Goal: Find specific page/section: Find specific page/section

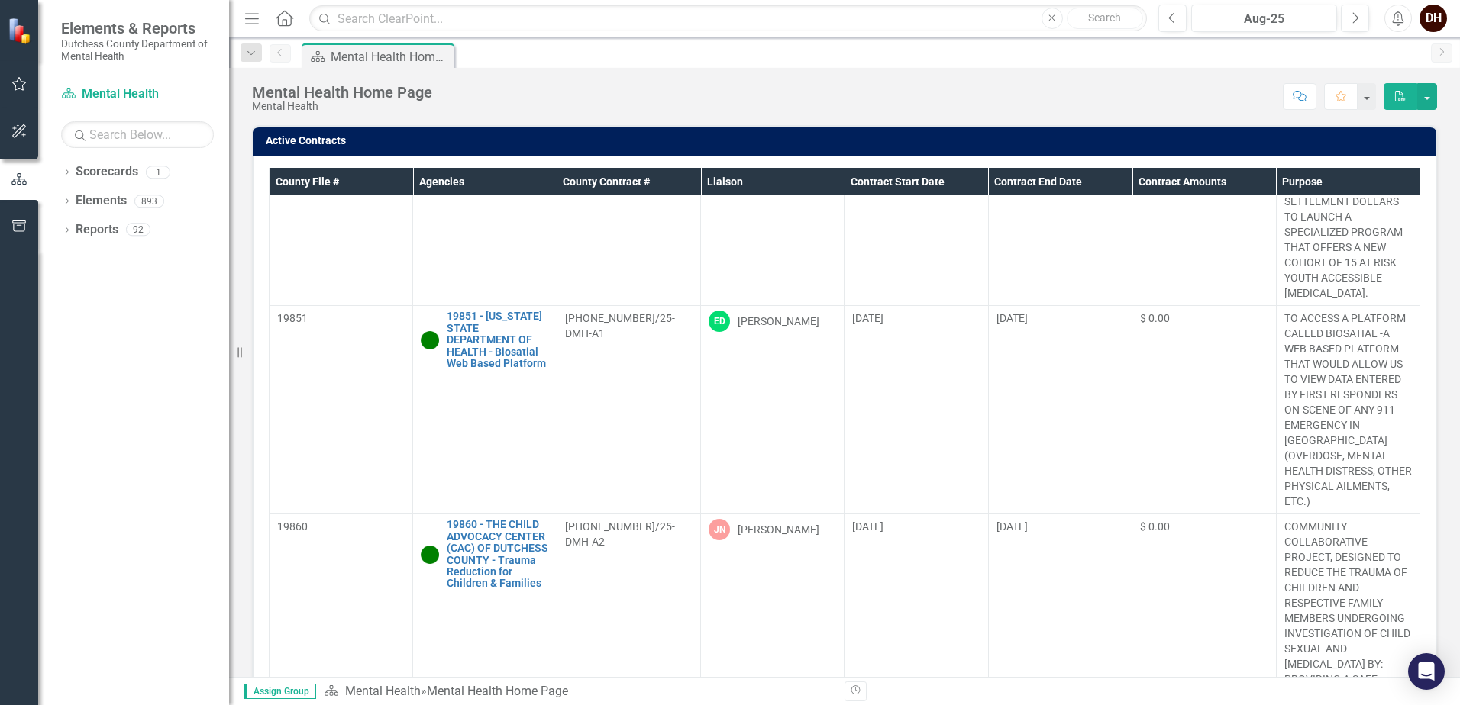
scroll to position [1507, 0]
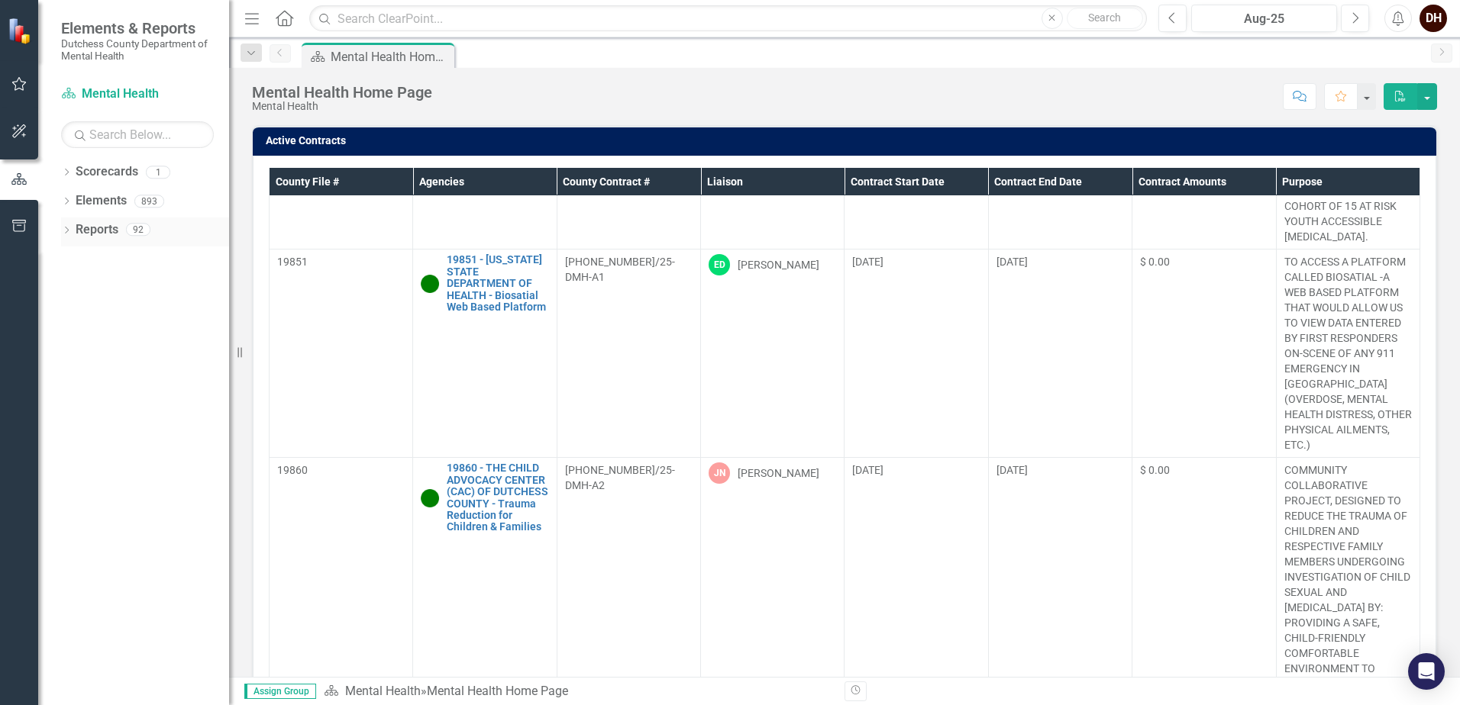
click at [66, 228] on icon "Dropdown" at bounding box center [66, 232] width 11 height 8
click at [75, 339] on icon "Dropdown" at bounding box center [73, 341] width 11 height 8
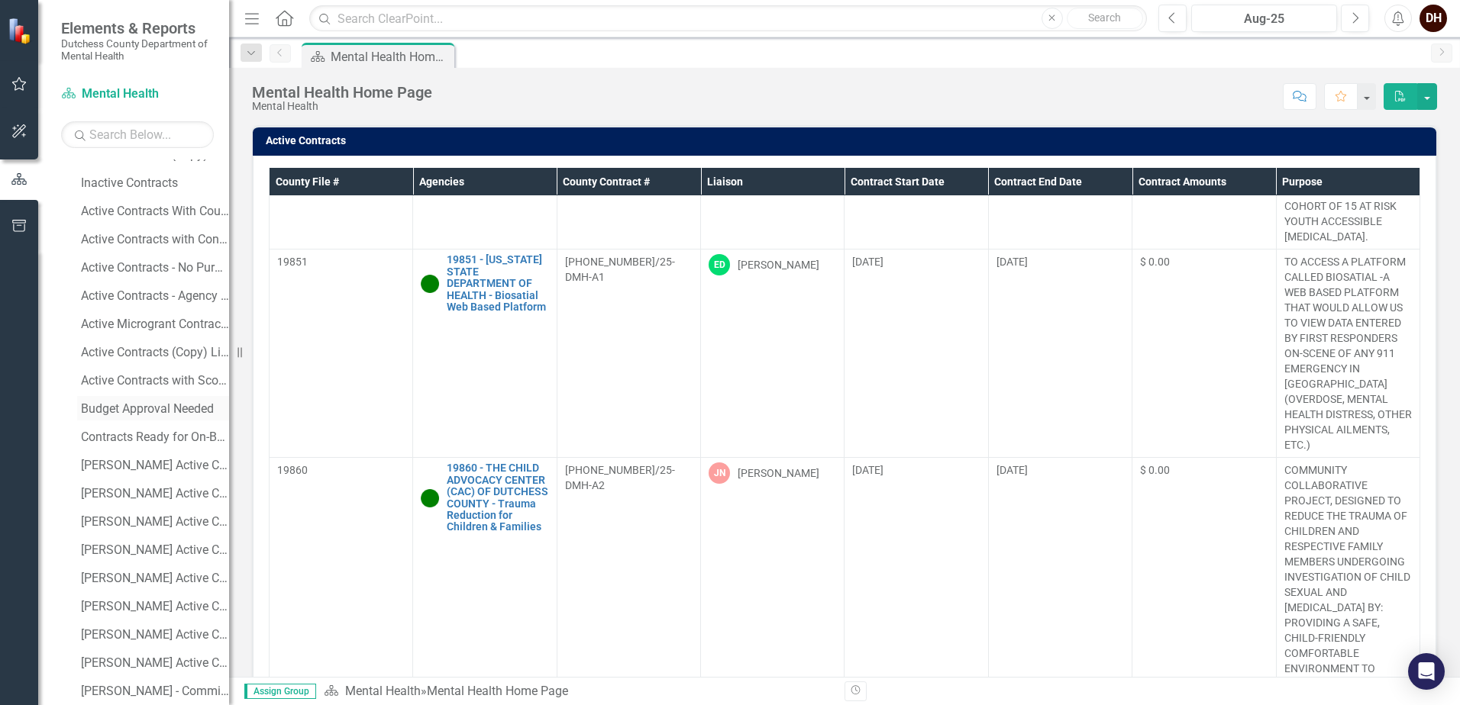
scroll to position [229, 0]
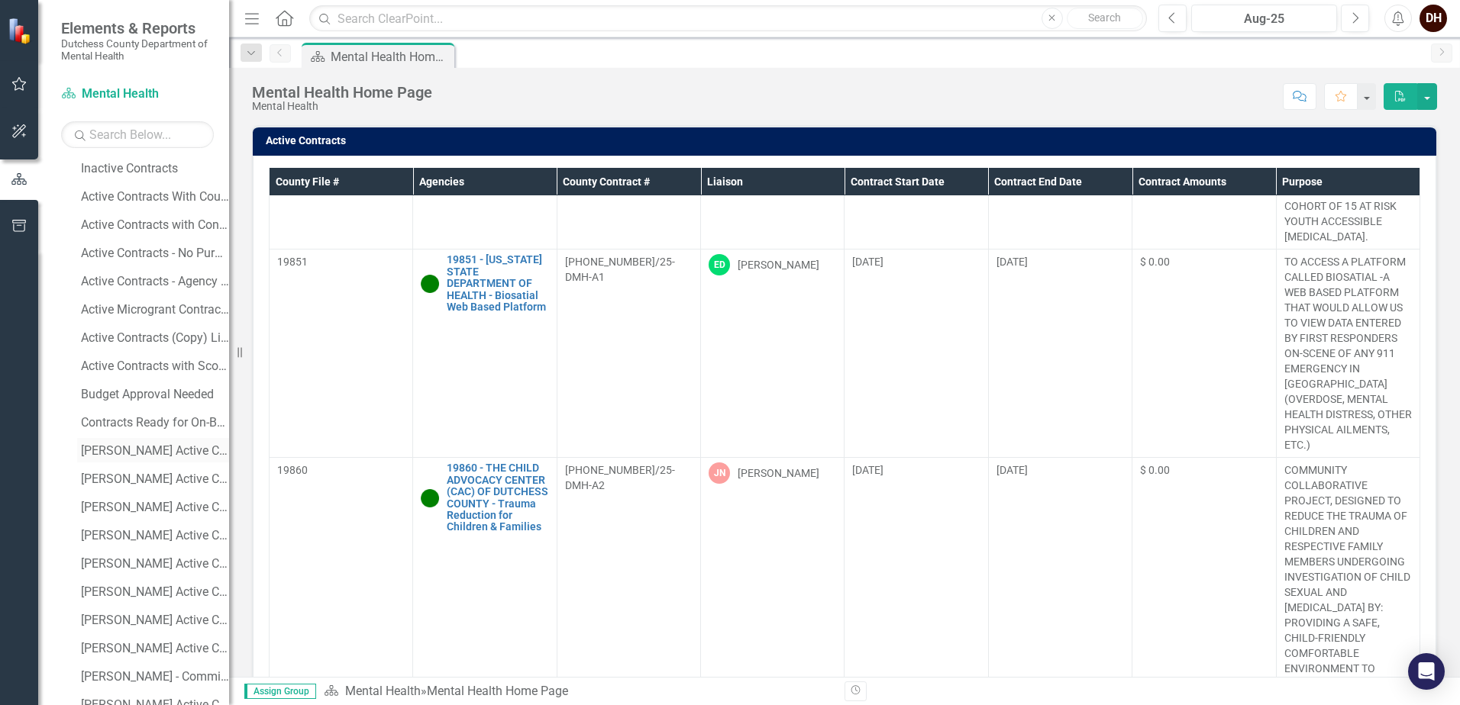
click at [140, 453] on div "[PERSON_NAME] Active Contracts" at bounding box center [155, 451] width 148 height 14
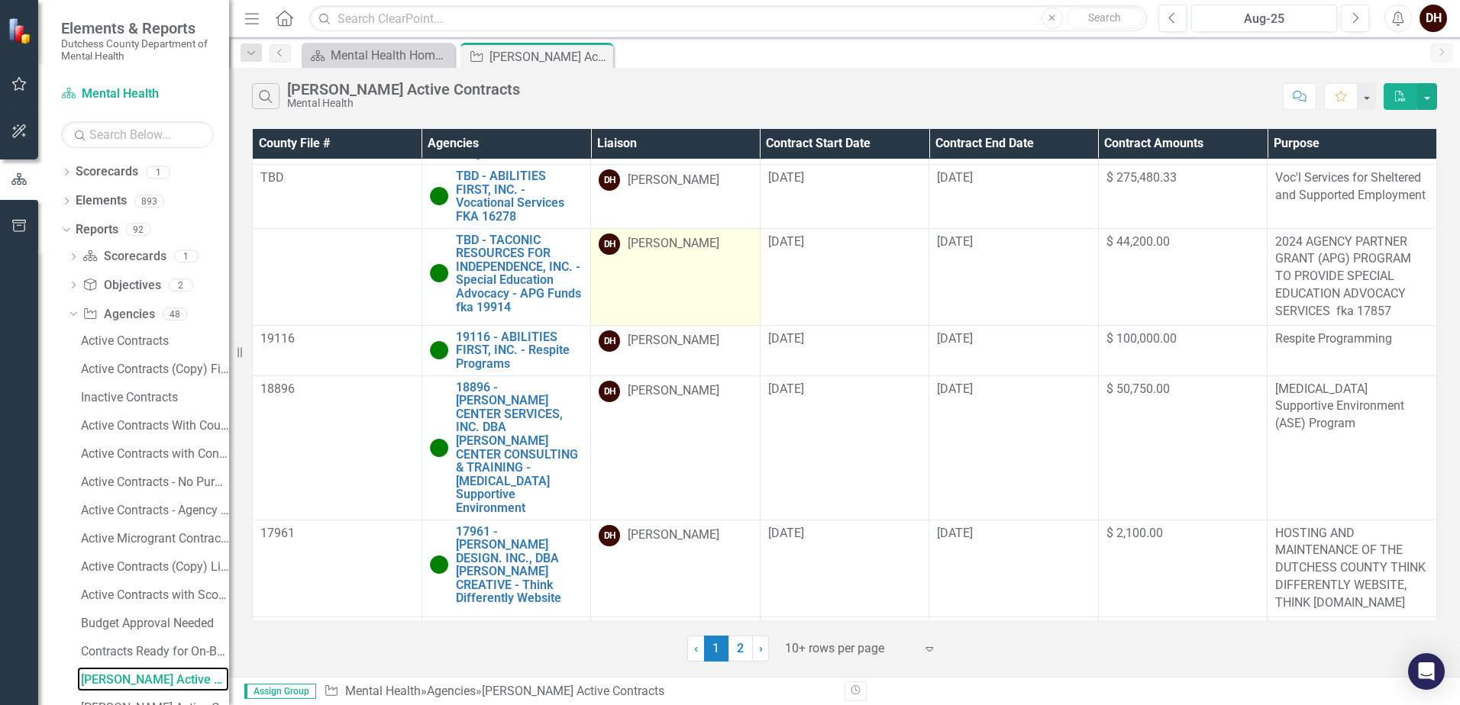
scroll to position [720, 0]
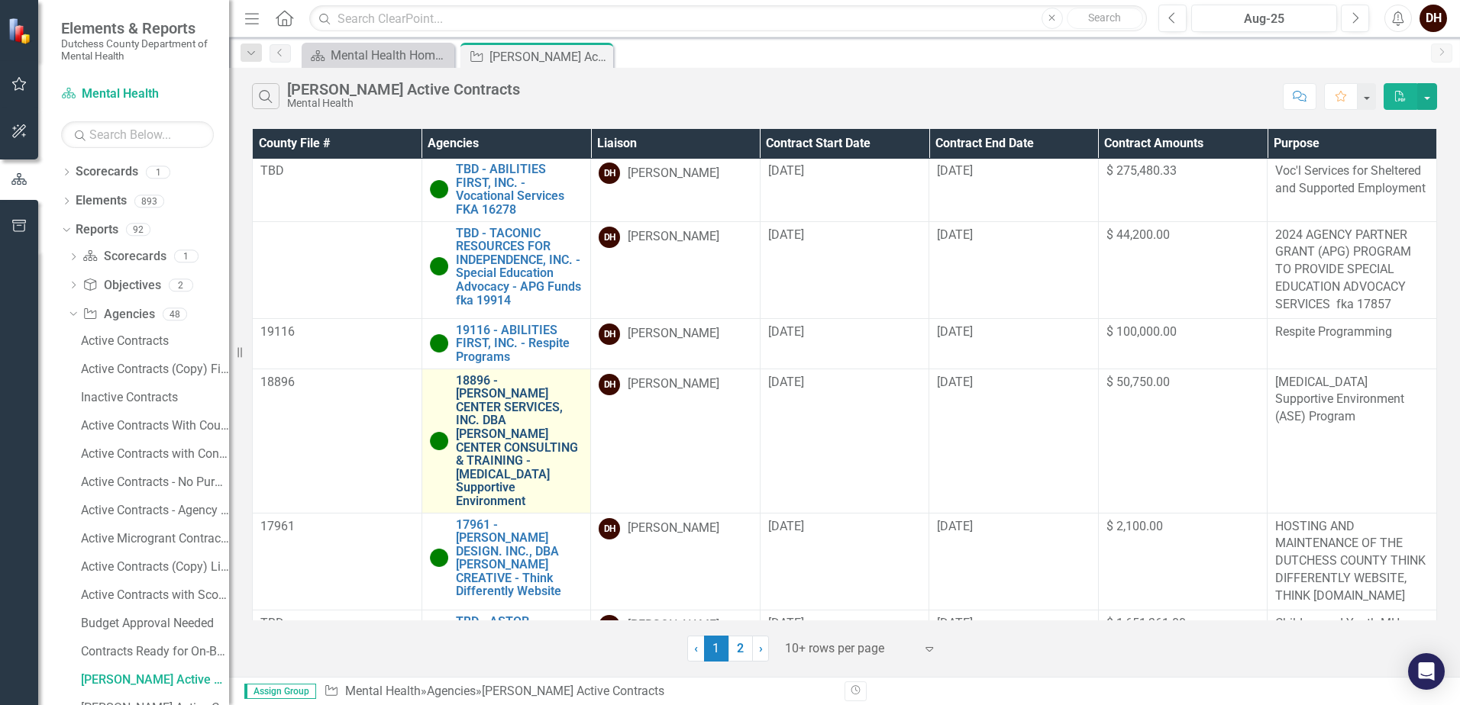
click at [495, 382] on link "18896 - [PERSON_NAME] CENTER SERVICES, INC. DBA [PERSON_NAME] CENTER CONSULTING…" at bounding box center [519, 441] width 127 height 134
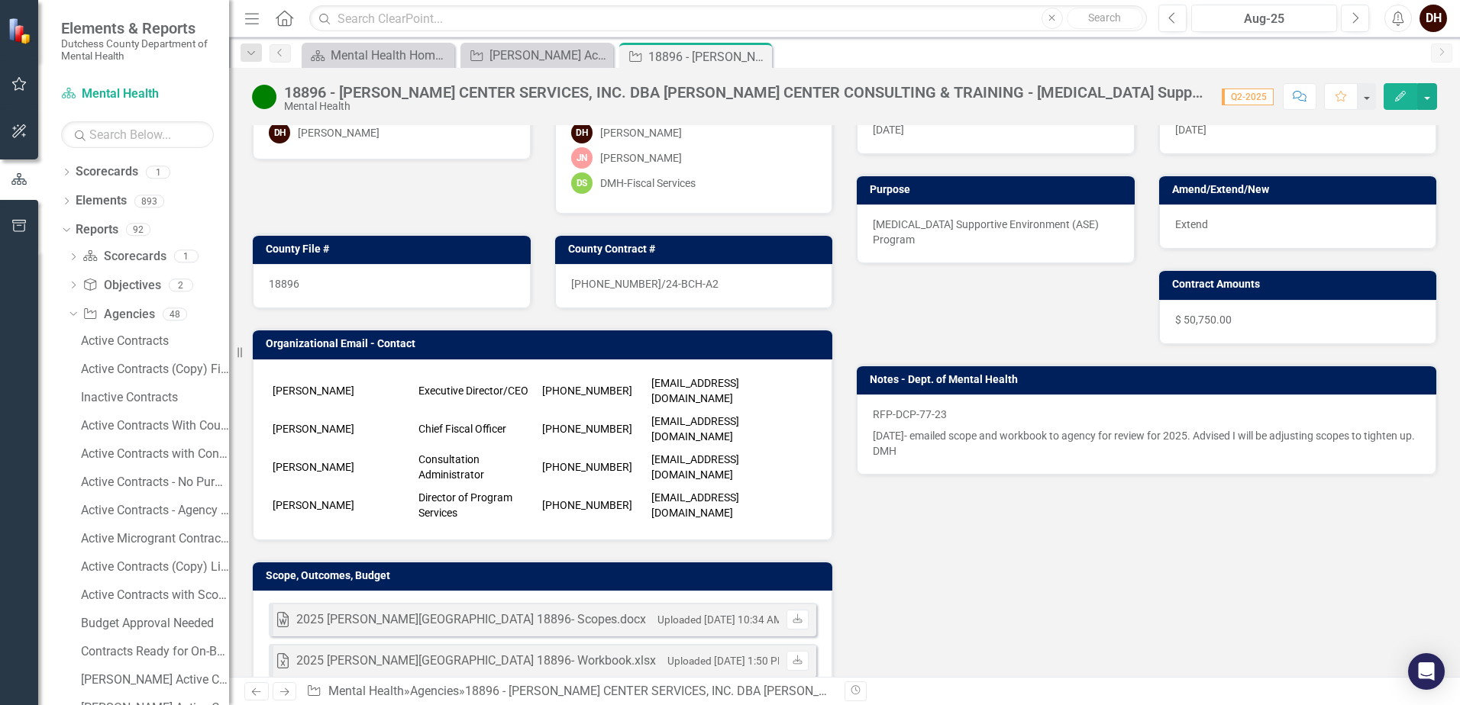
scroll to position [153, 0]
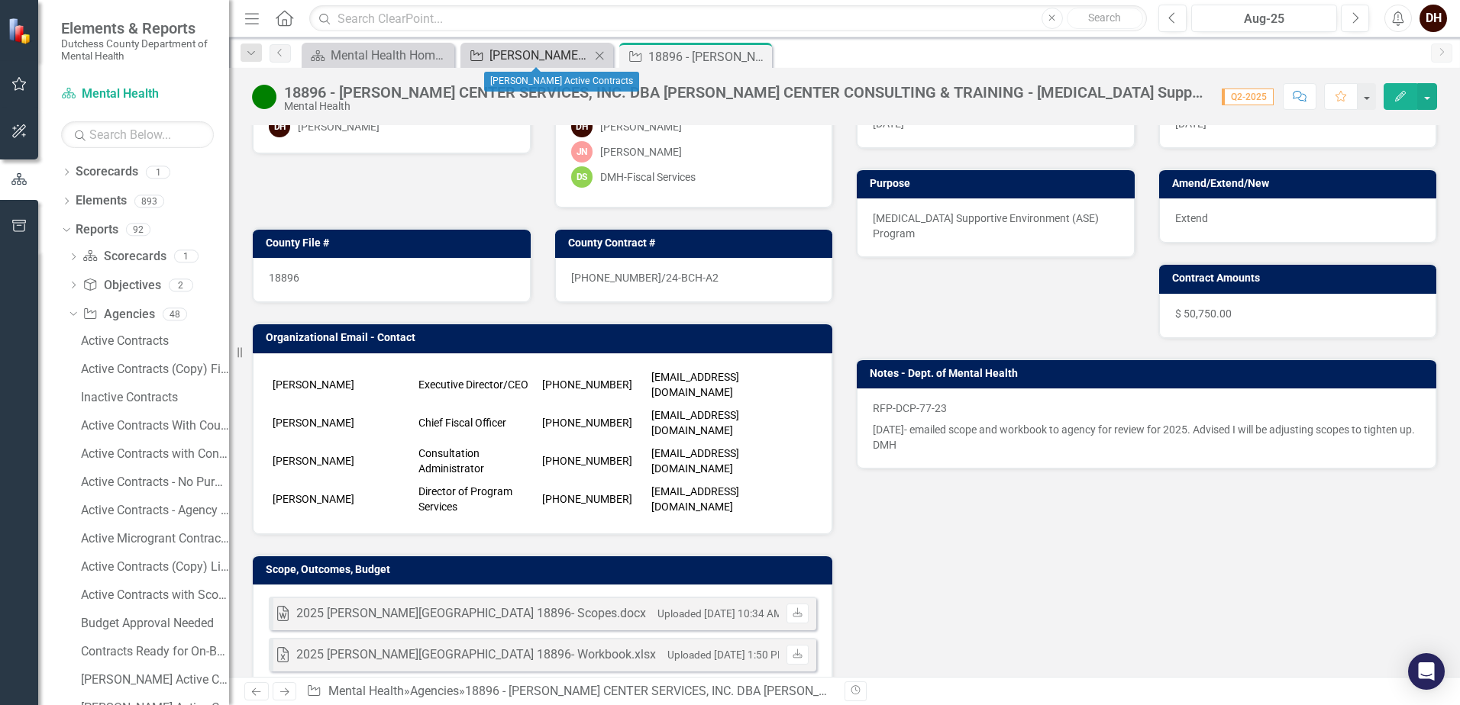
click at [526, 53] on div "[PERSON_NAME] Active Contracts" at bounding box center [539, 55] width 101 height 19
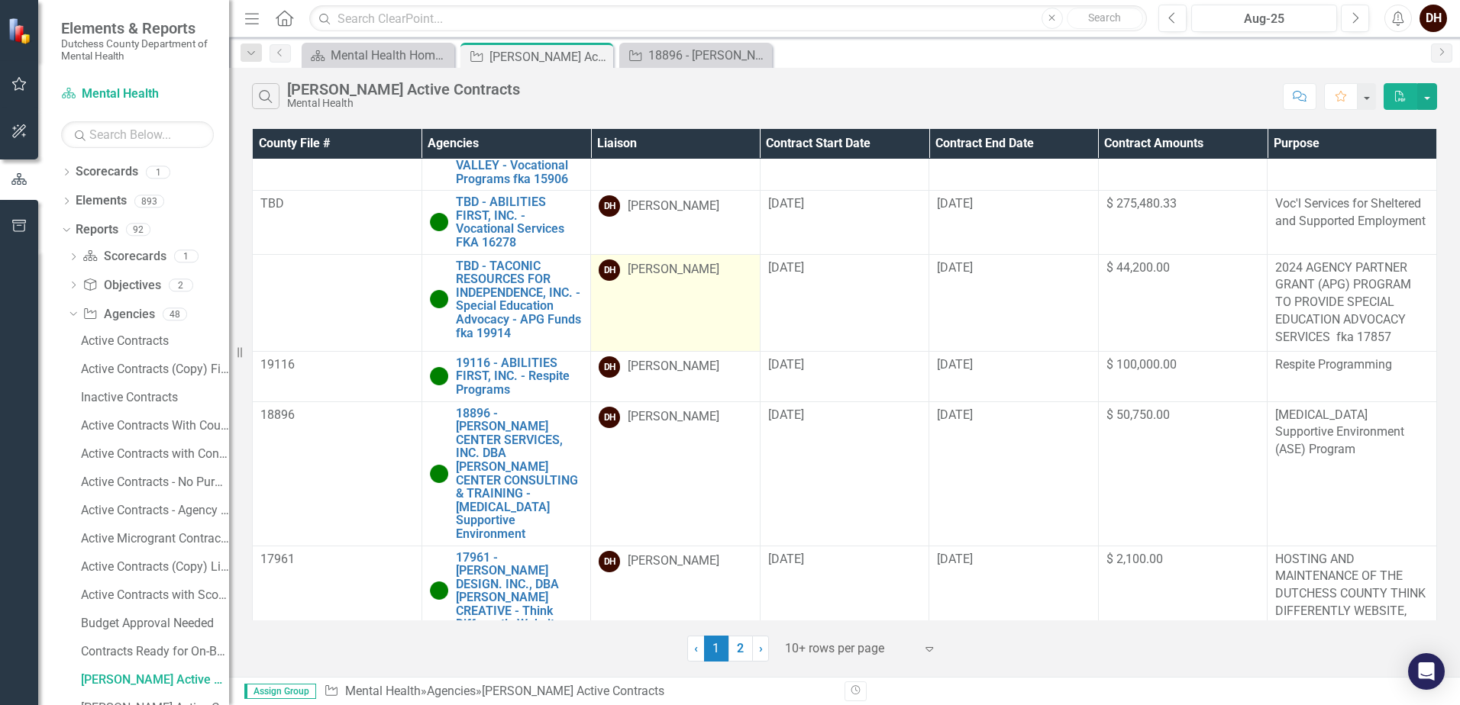
scroll to position [720, 0]
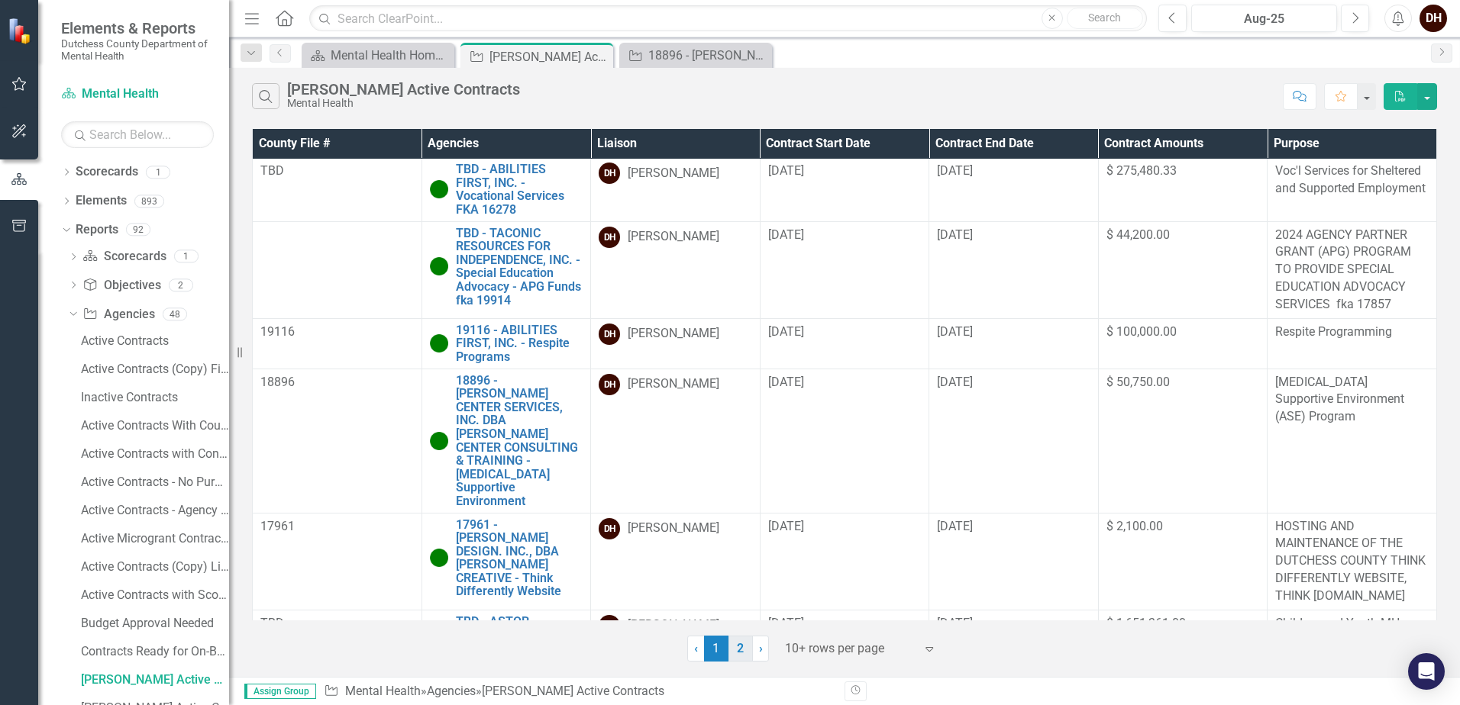
click at [742, 651] on link "2" at bounding box center [740, 649] width 24 height 26
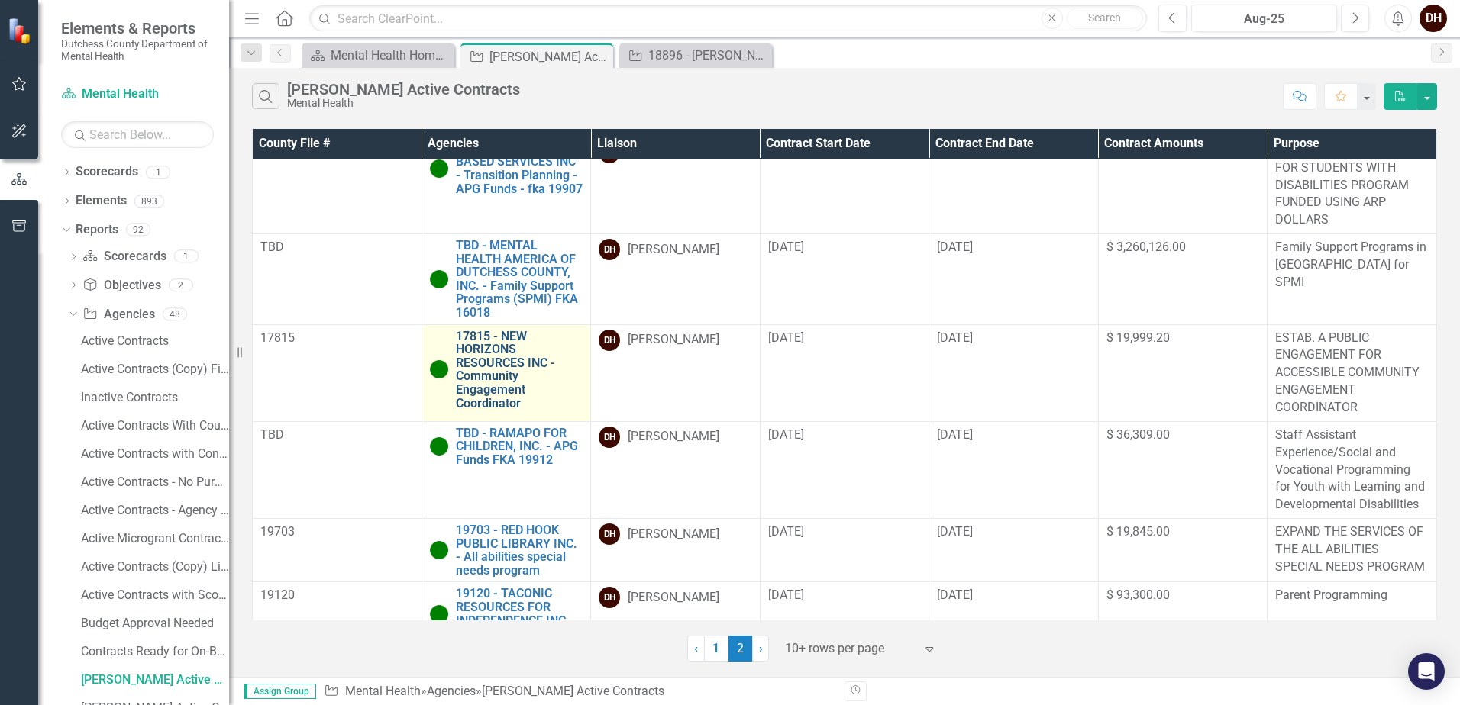
scroll to position [0, 0]
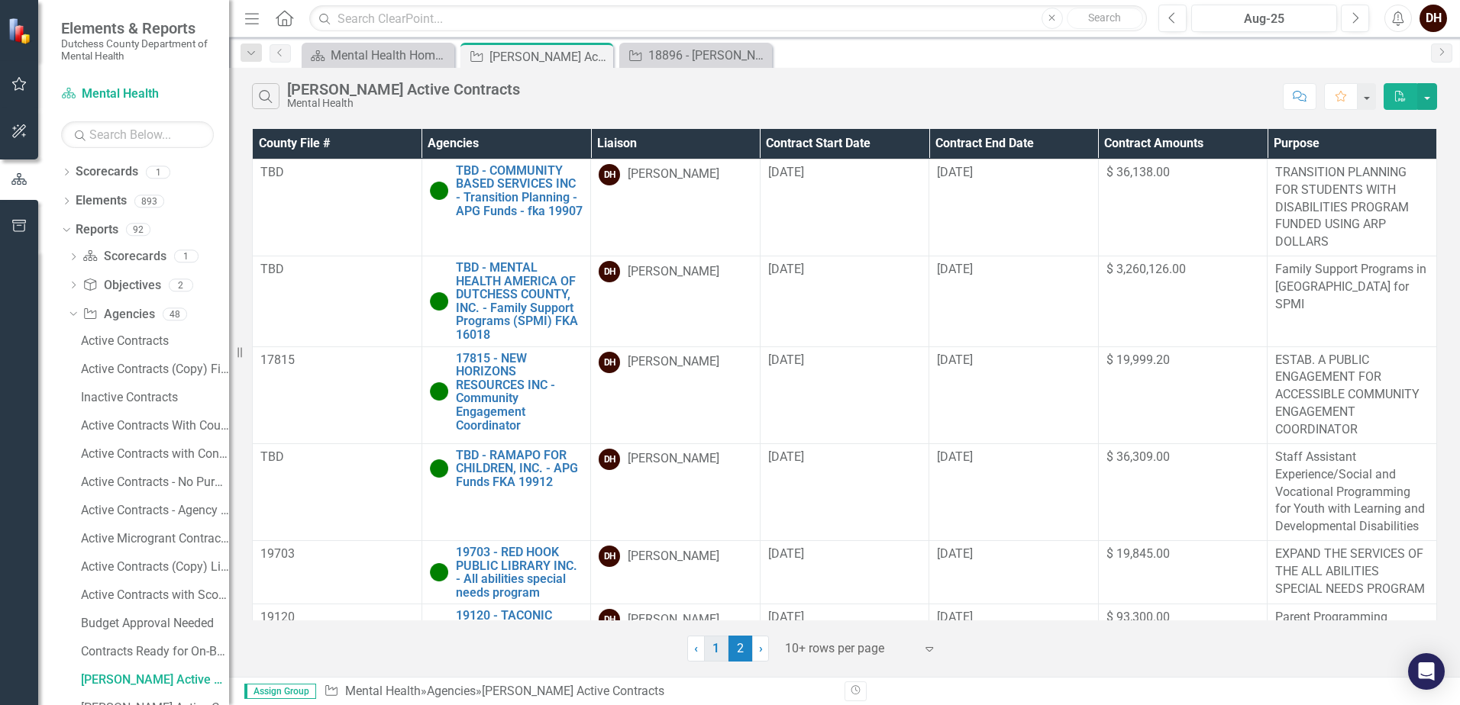
click at [722, 646] on link "1" at bounding box center [716, 649] width 24 height 26
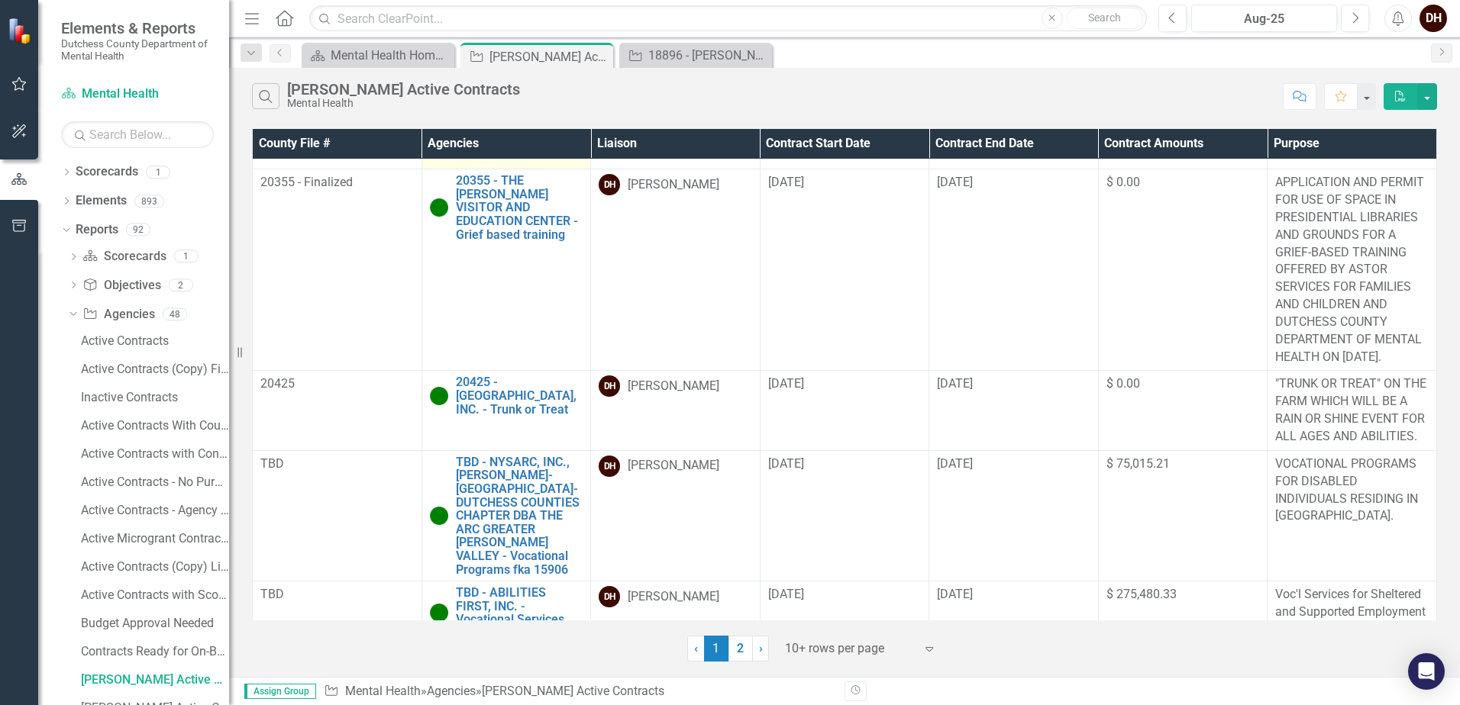
scroll to position [305, 0]
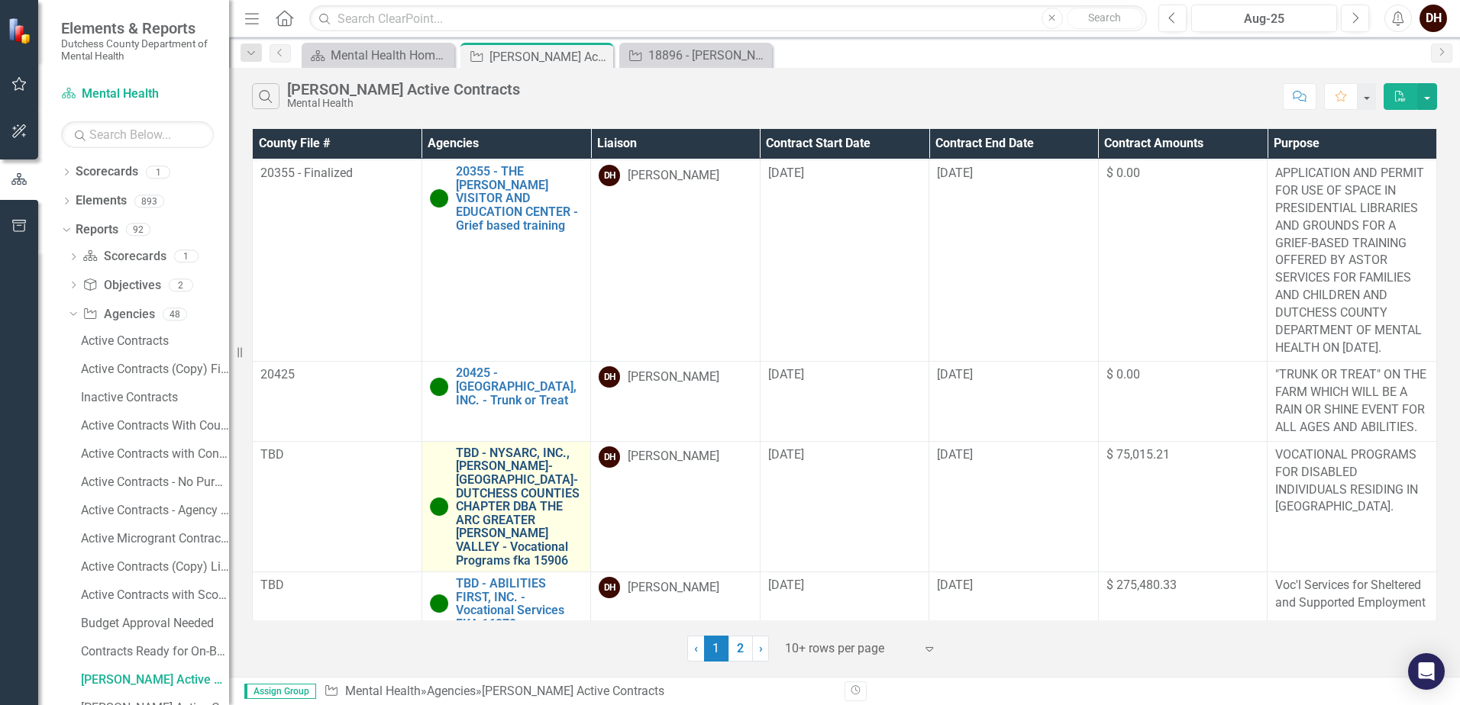
click at [505, 483] on link "TBD - NYSARC, INC., [PERSON_NAME]-[GEOGRAPHIC_DATA]-DUTCHESS COUNTIES CHAPTER D…" at bounding box center [519, 507] width 127 height 121
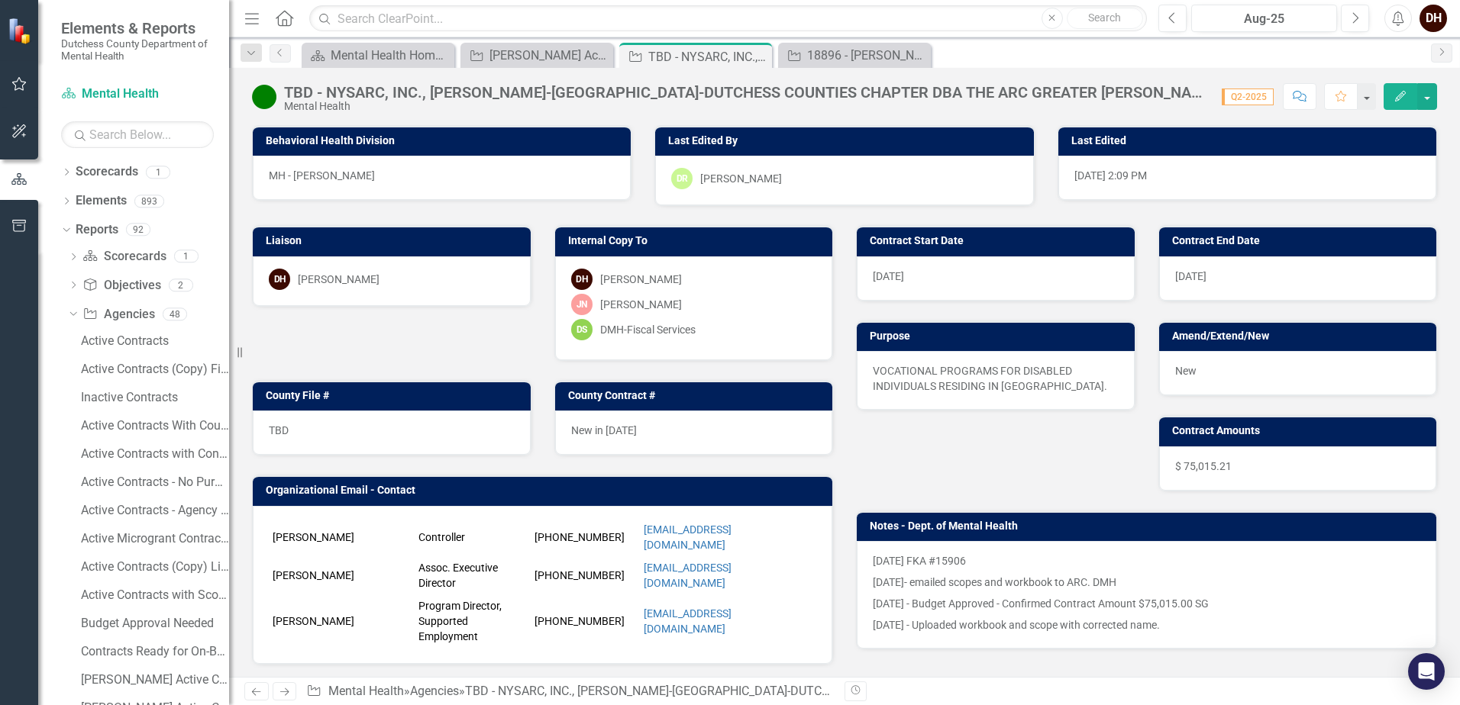
scroll to position [76, 0]
